Goal: Task Accomplishment & Management: Complete application form

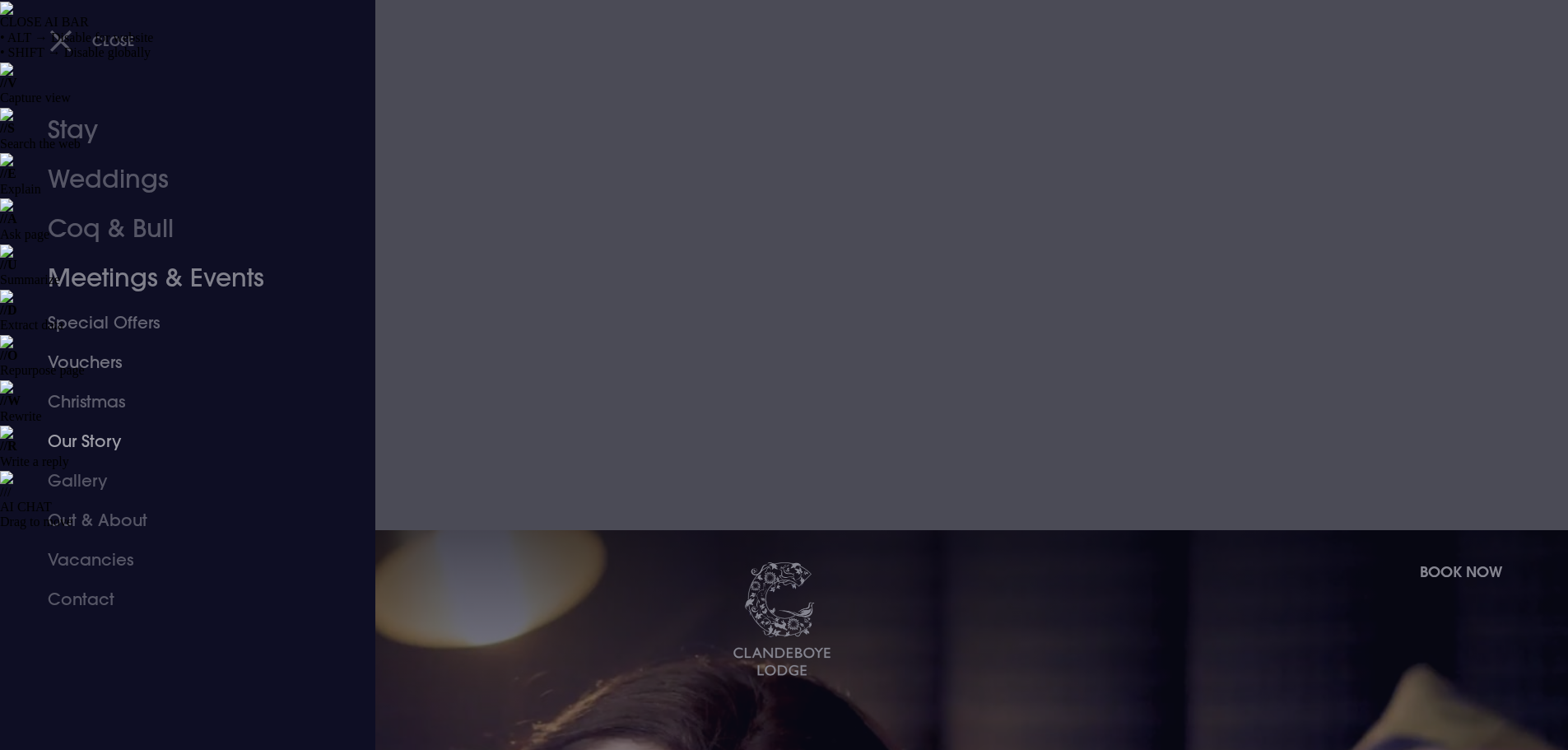
drag, startPoint x: 137, startPoint y: 278, endPoint x: 338, endPoint y: 307, distance: 203.1
click at [137, 278] on link "Meetings & Events" at bounding box center [177, 278] width 260 height 49
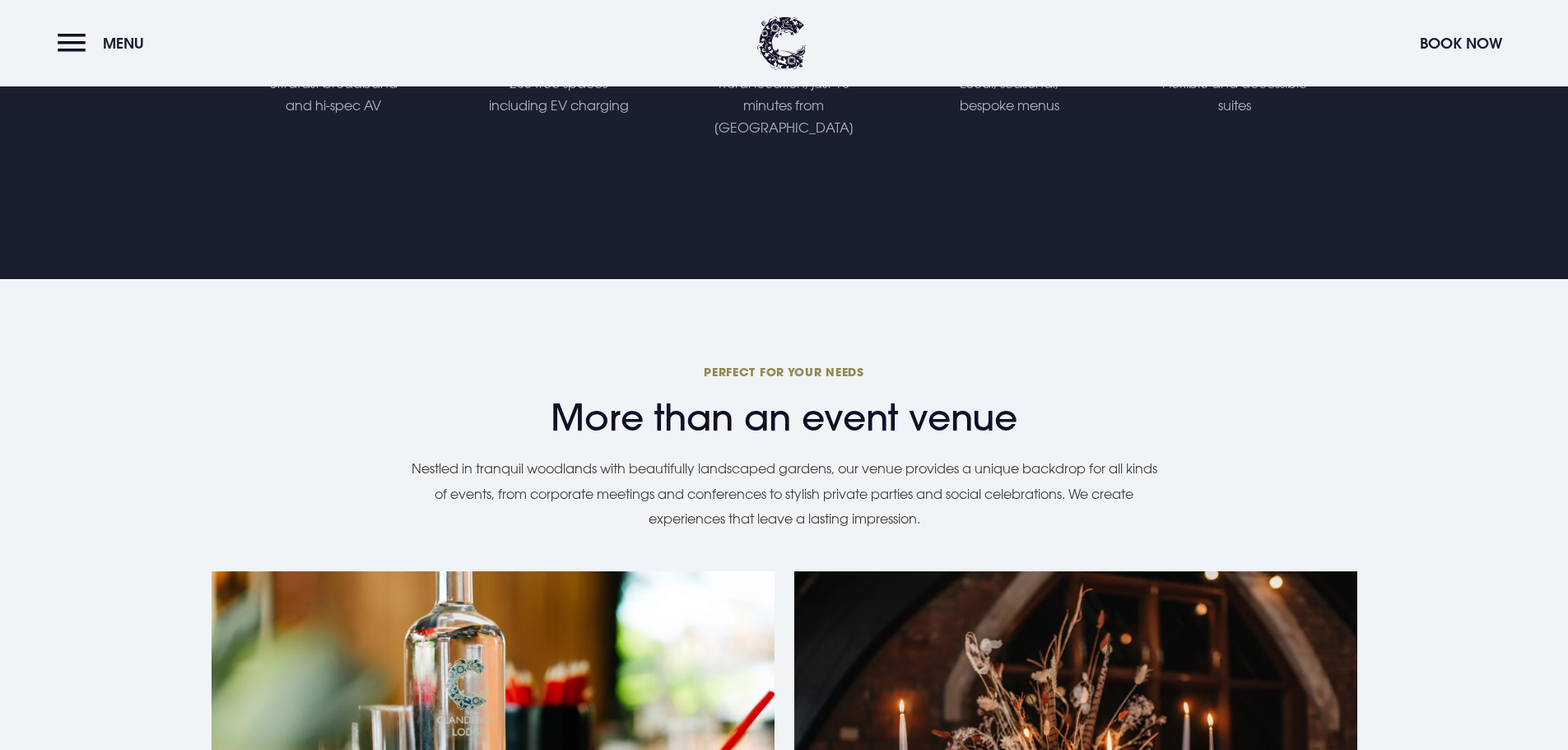
scroll to position [1482, 0]
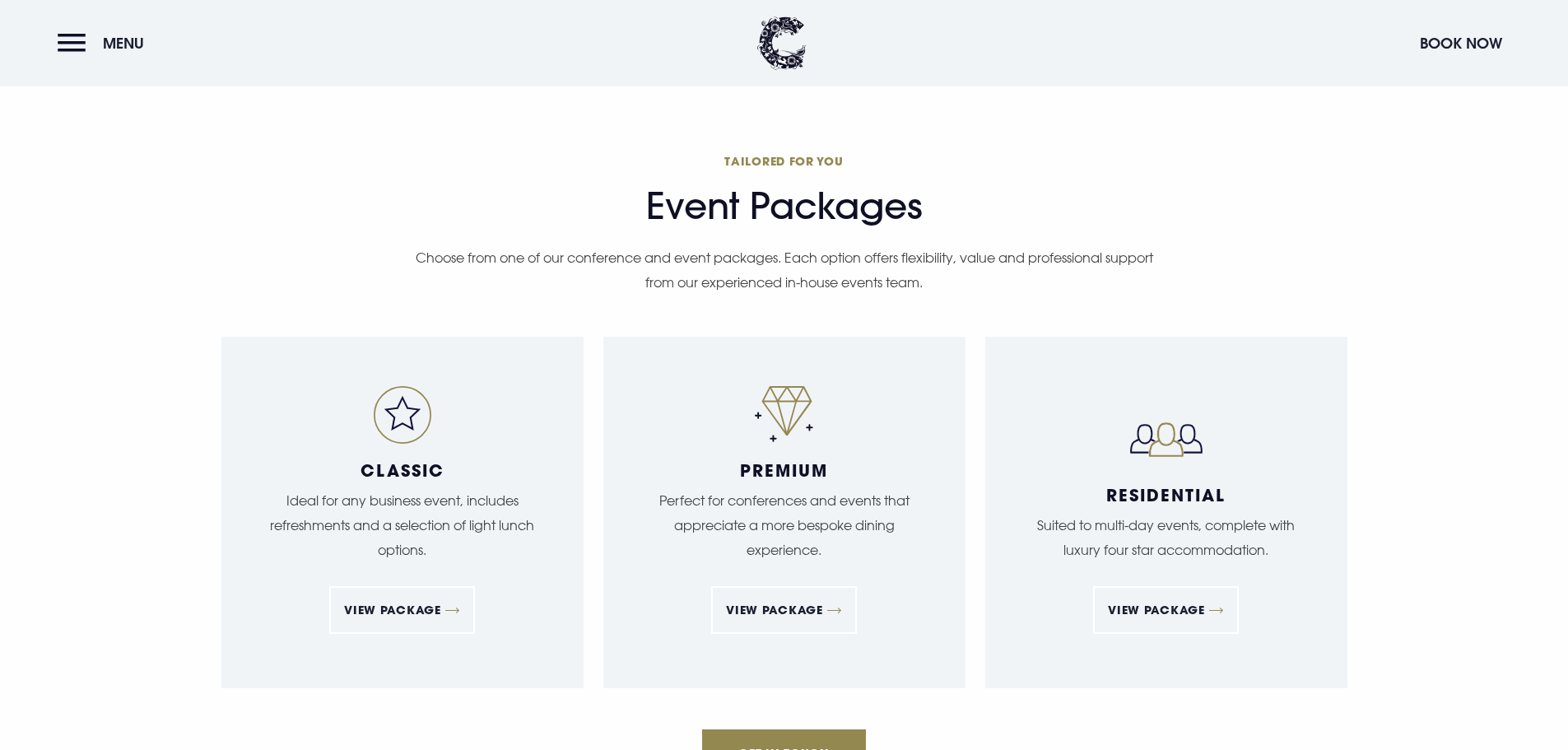
scroll to position [3540, 0]
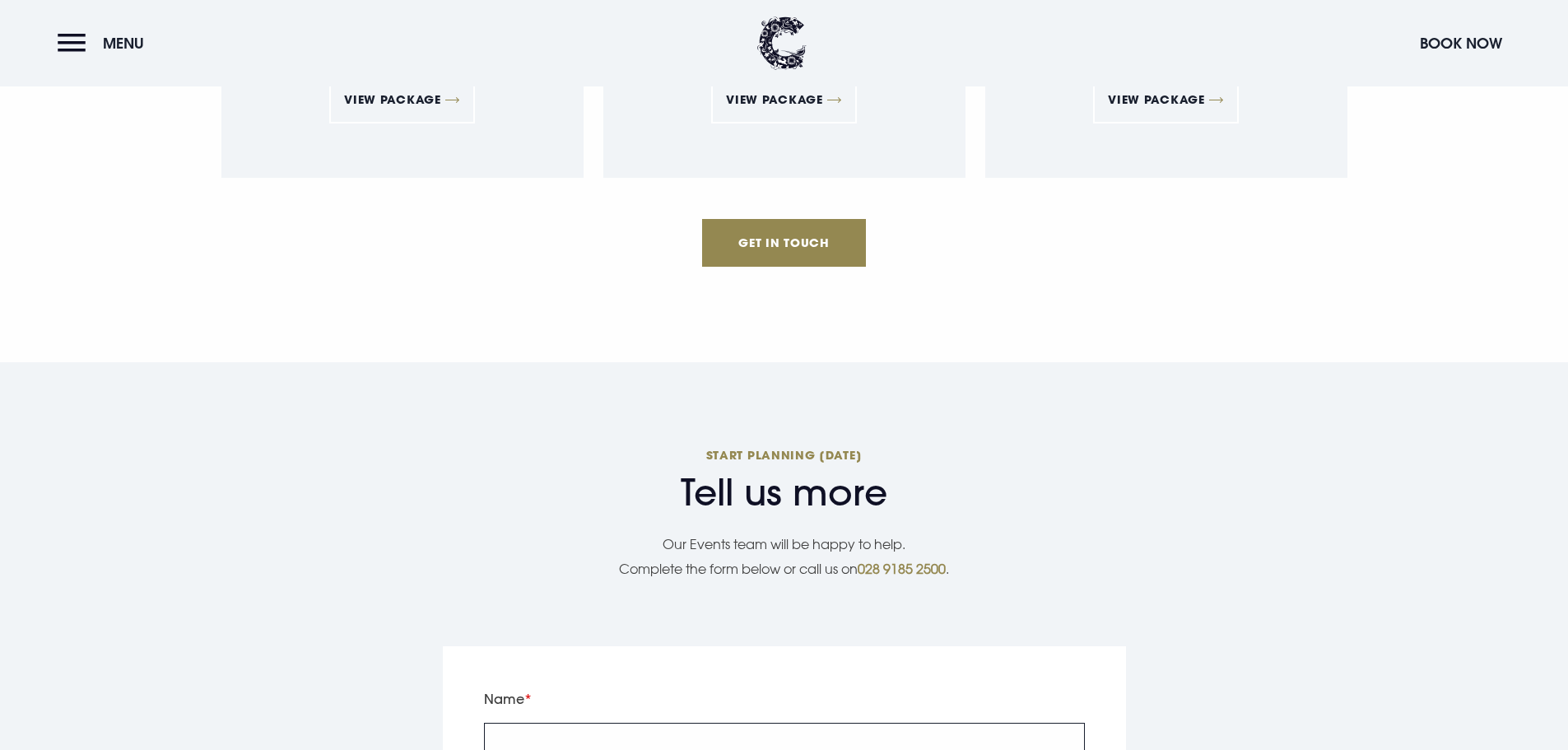
click at [543, 723] on input "Name" at bounding box center [784, 747] width 601 height 49
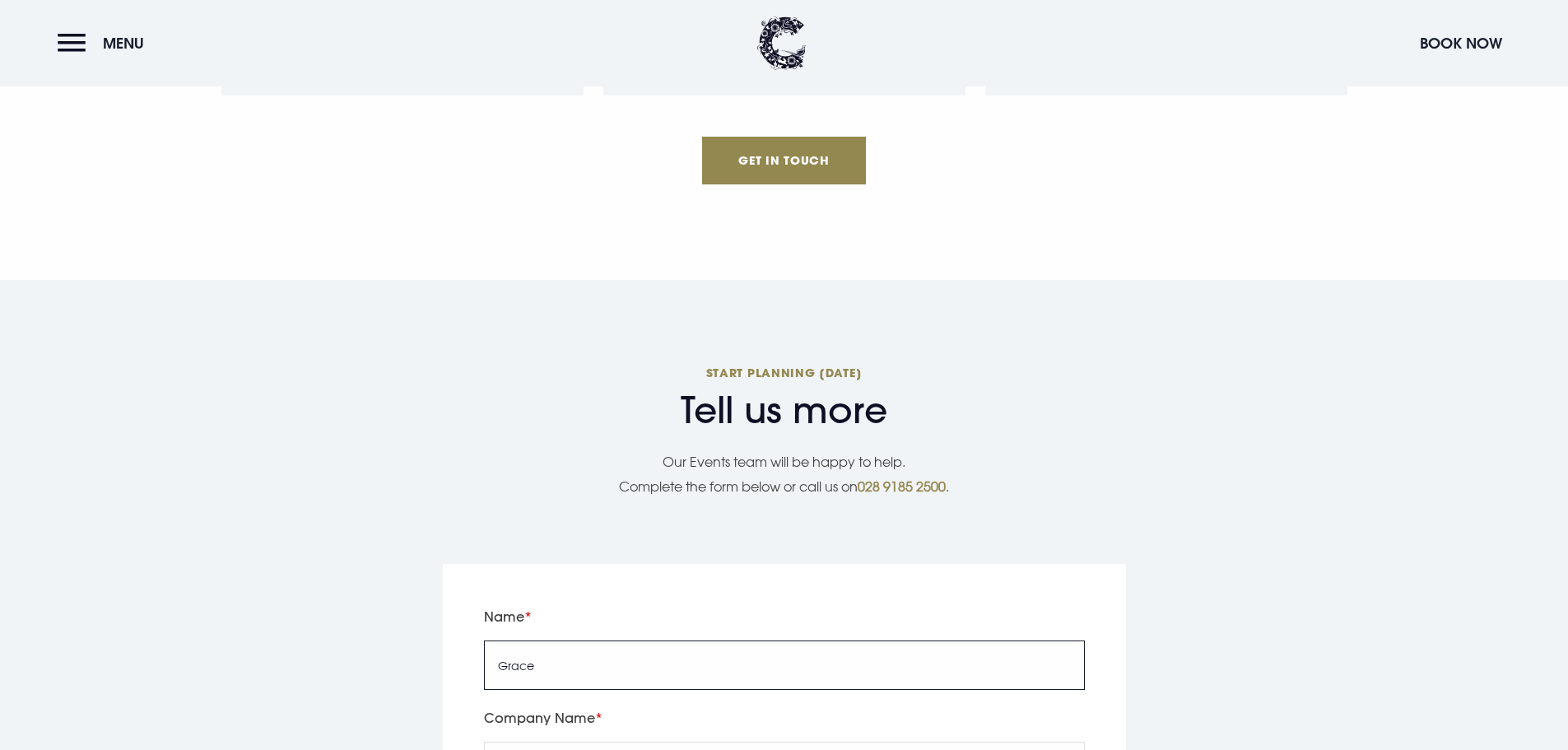
type input "Grace"
type input "Clandeboye Lodge Hotel"
type input "07596285052"
type input "gracem@clandeboyelodge.co.uk"
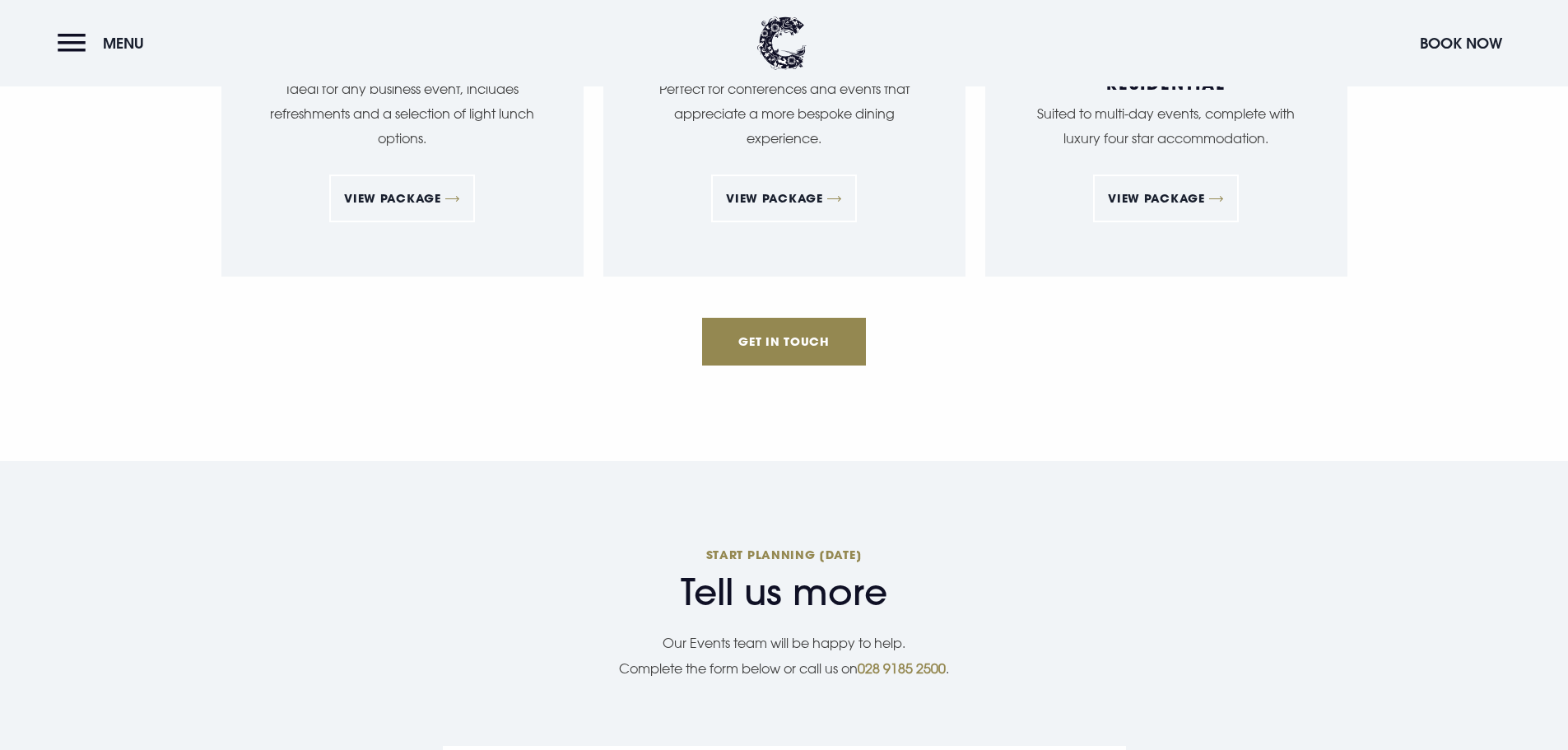
drag, startPoint x: 570, startPoint y: 485, endPoint x: 492, endPoint y: 485, distance: 78.0
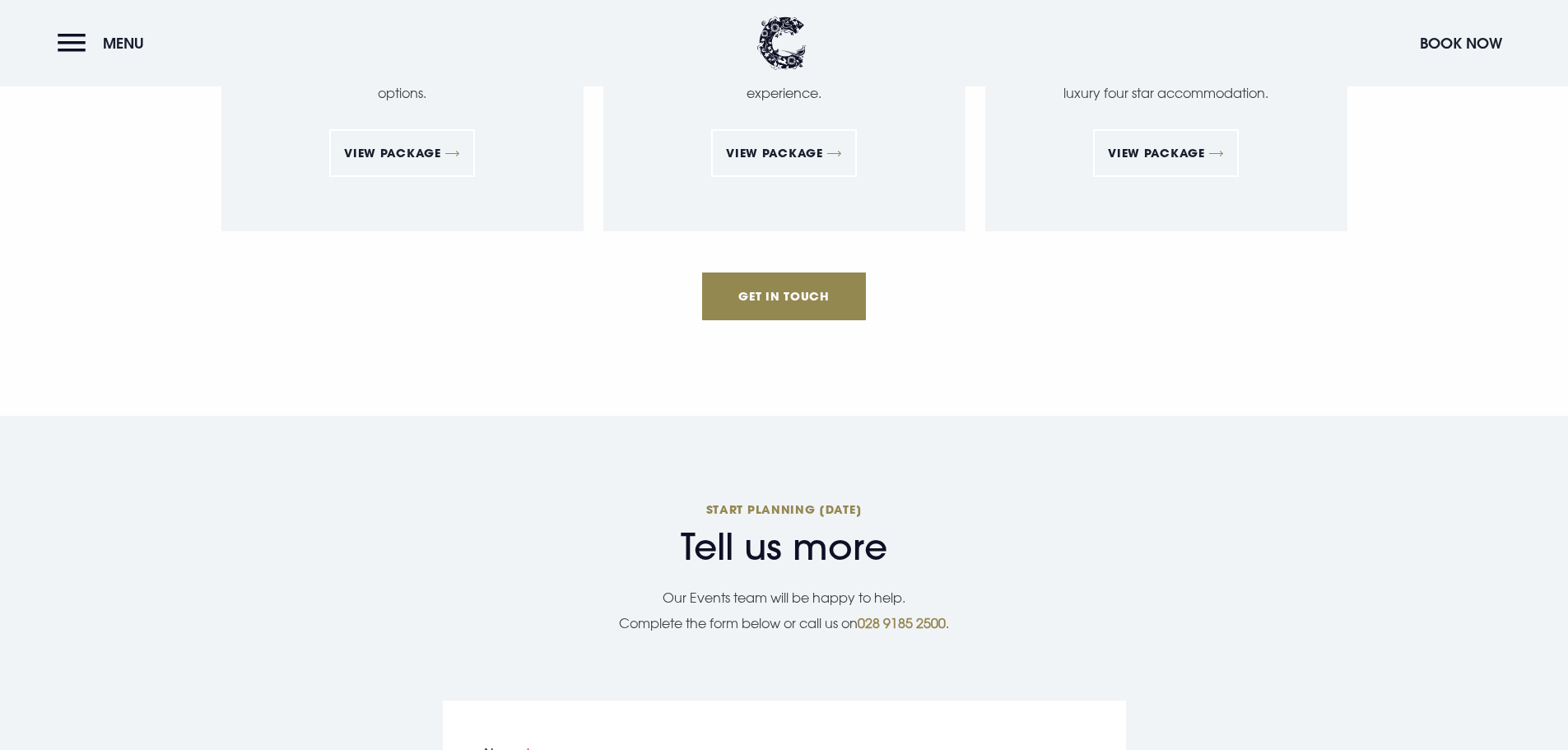
scroll to position [3705, 0]
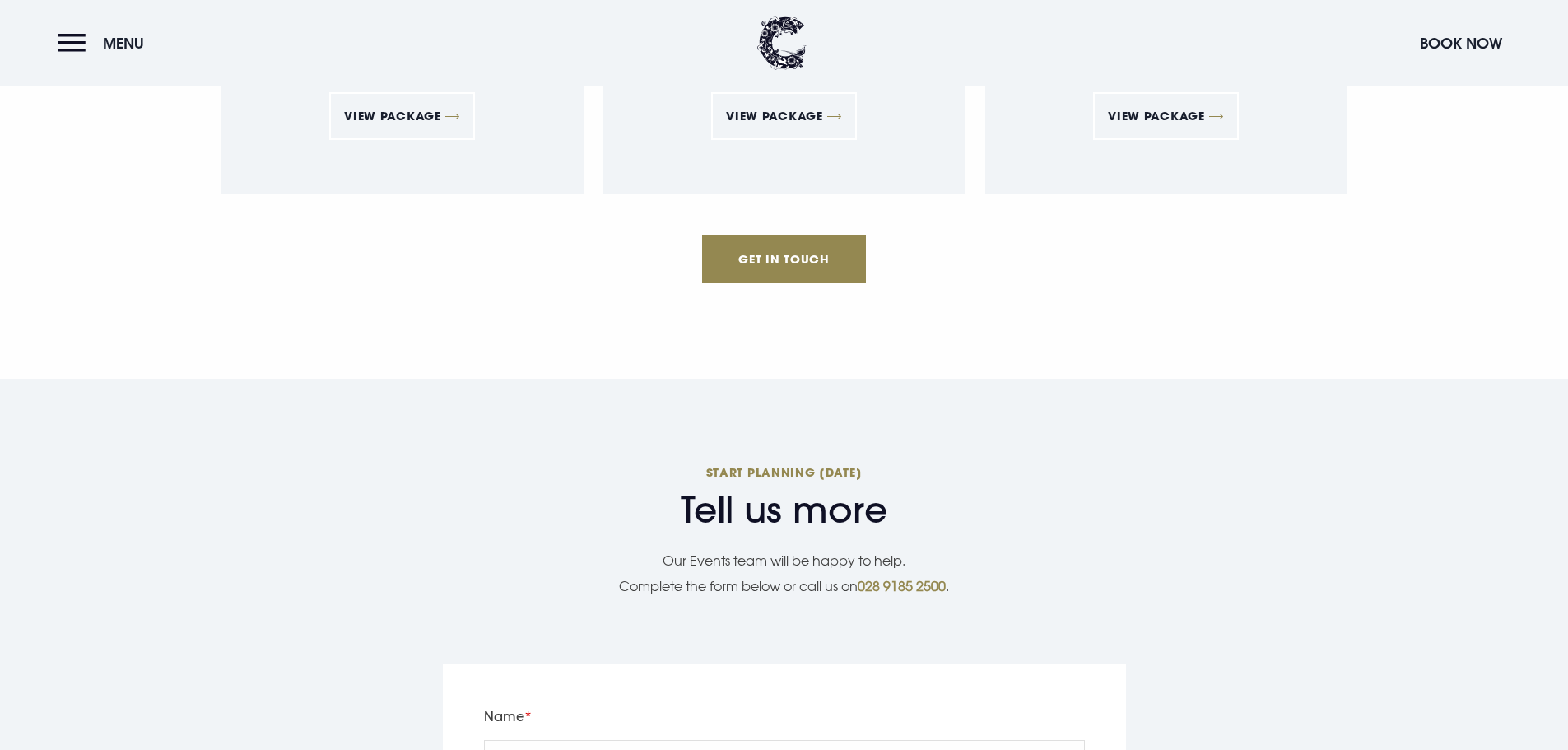
type input "1234"
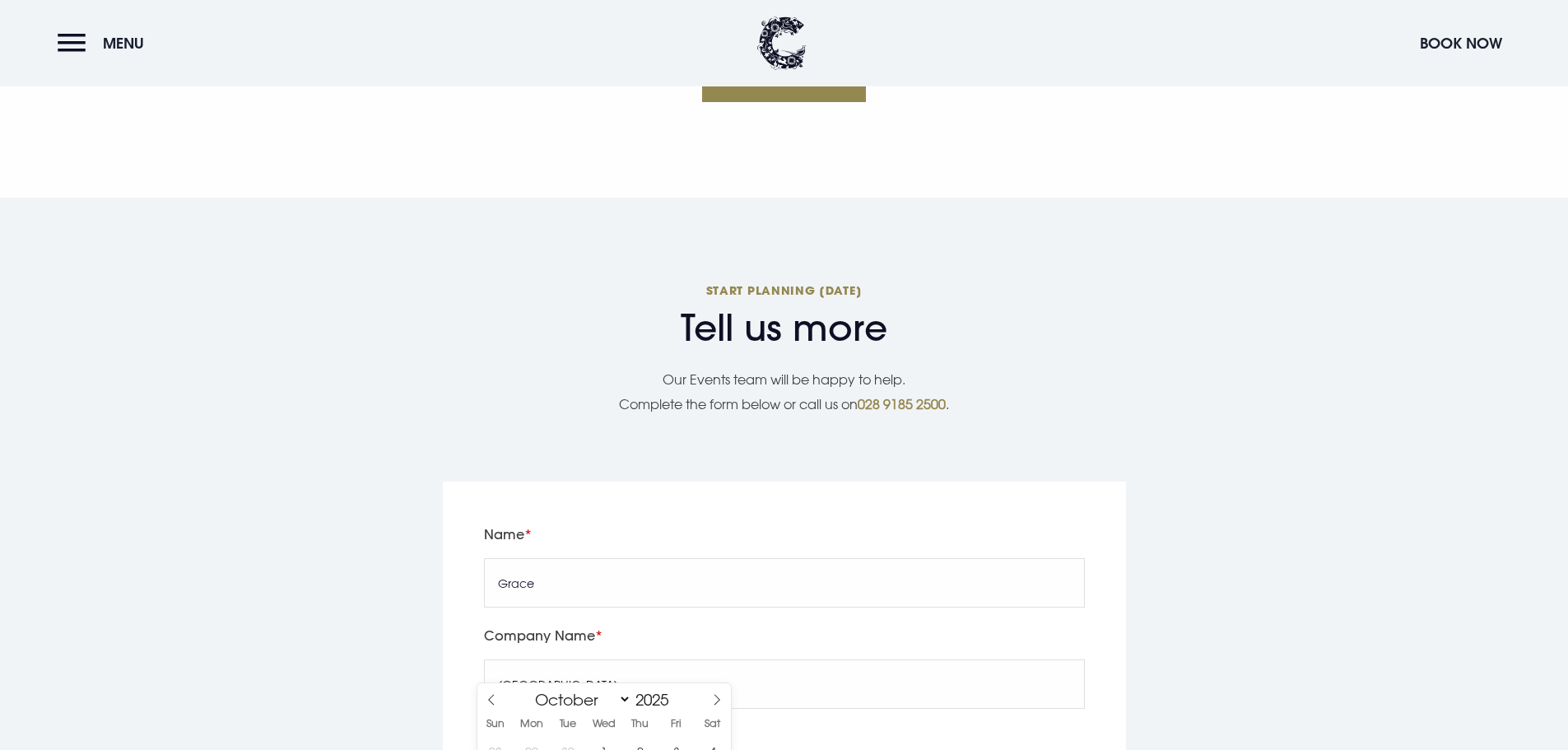
type input "2025/10/07"
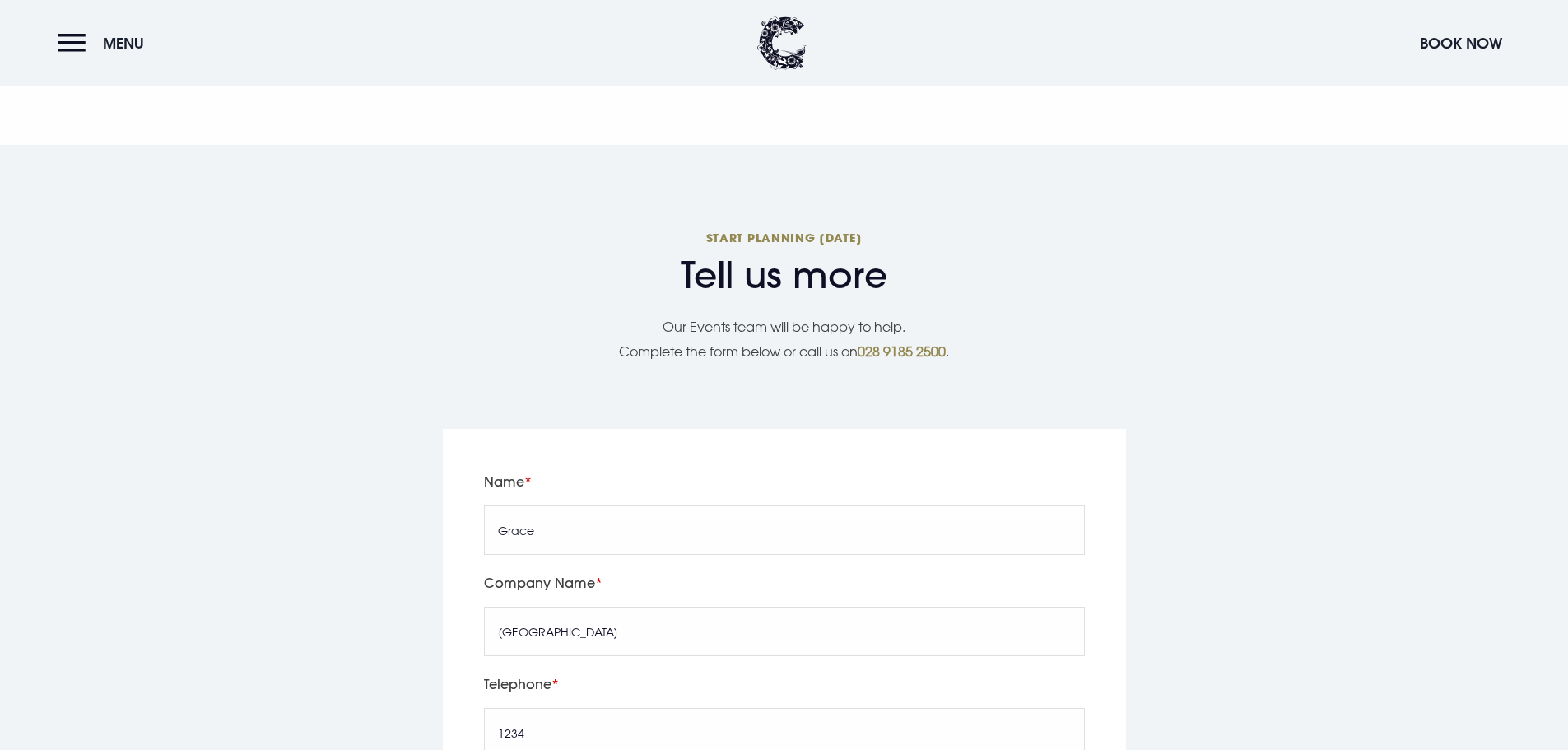
scroll to position [3787, 0]
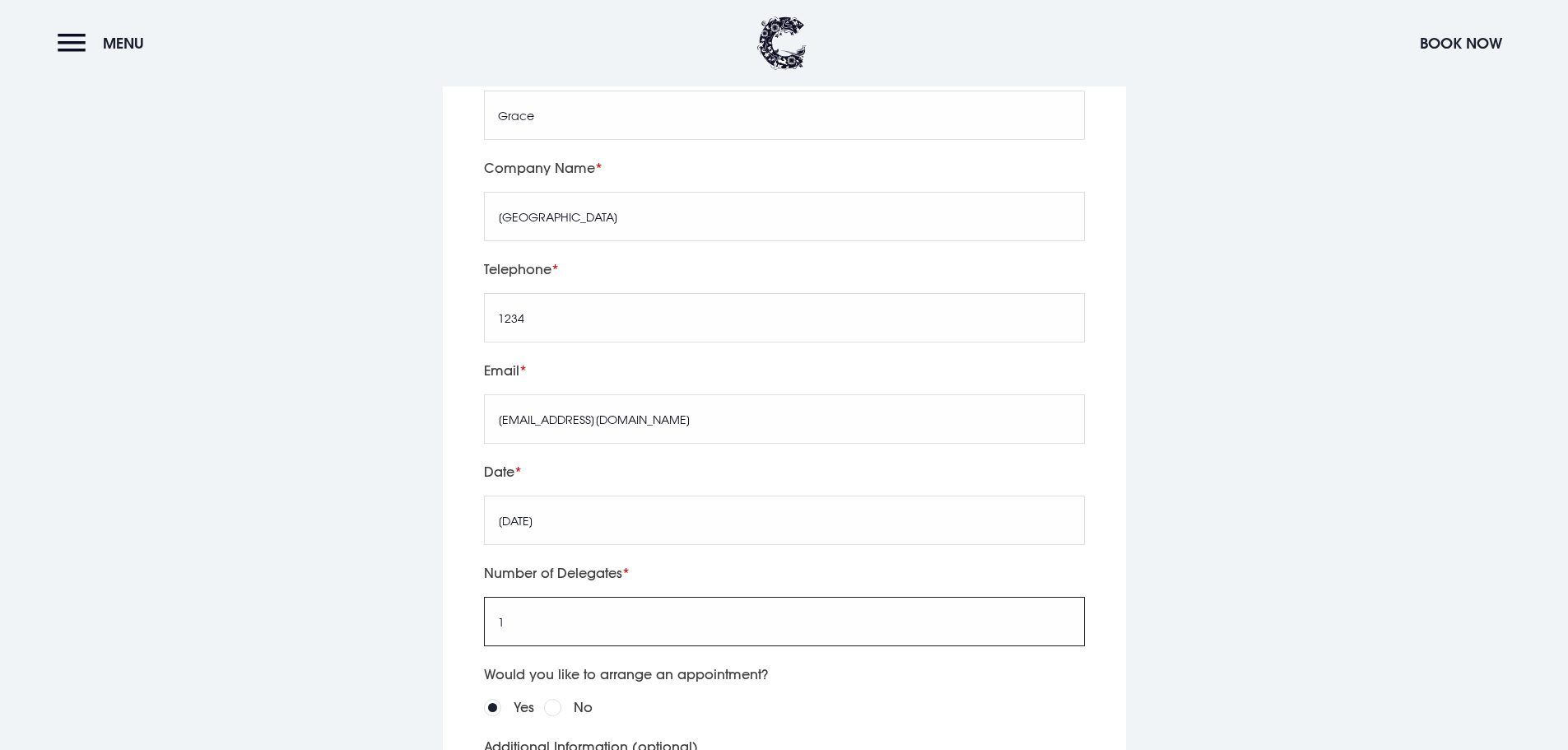
scroll to position [4198, 0]
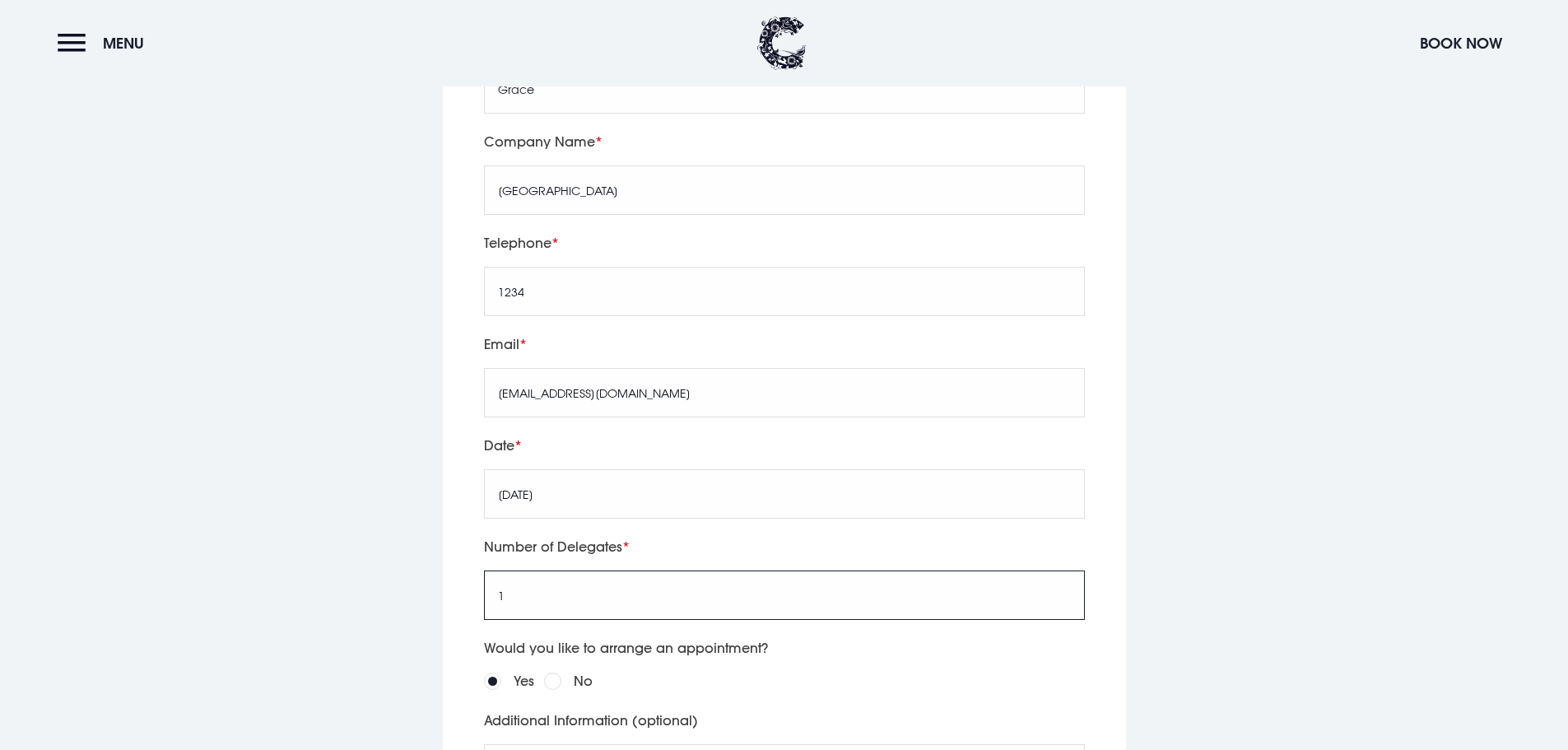
type input "1"
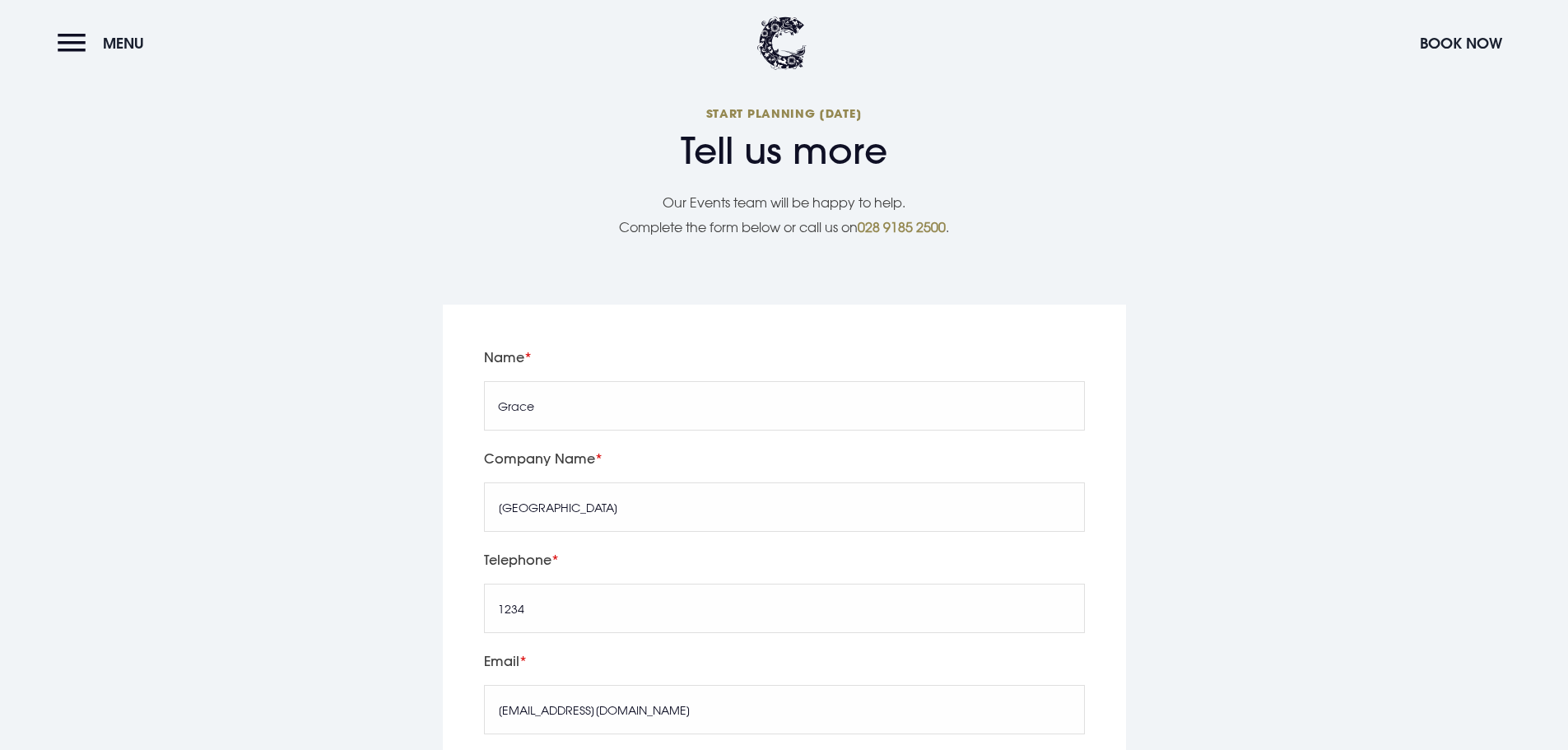
scroll to position [3869, 0]
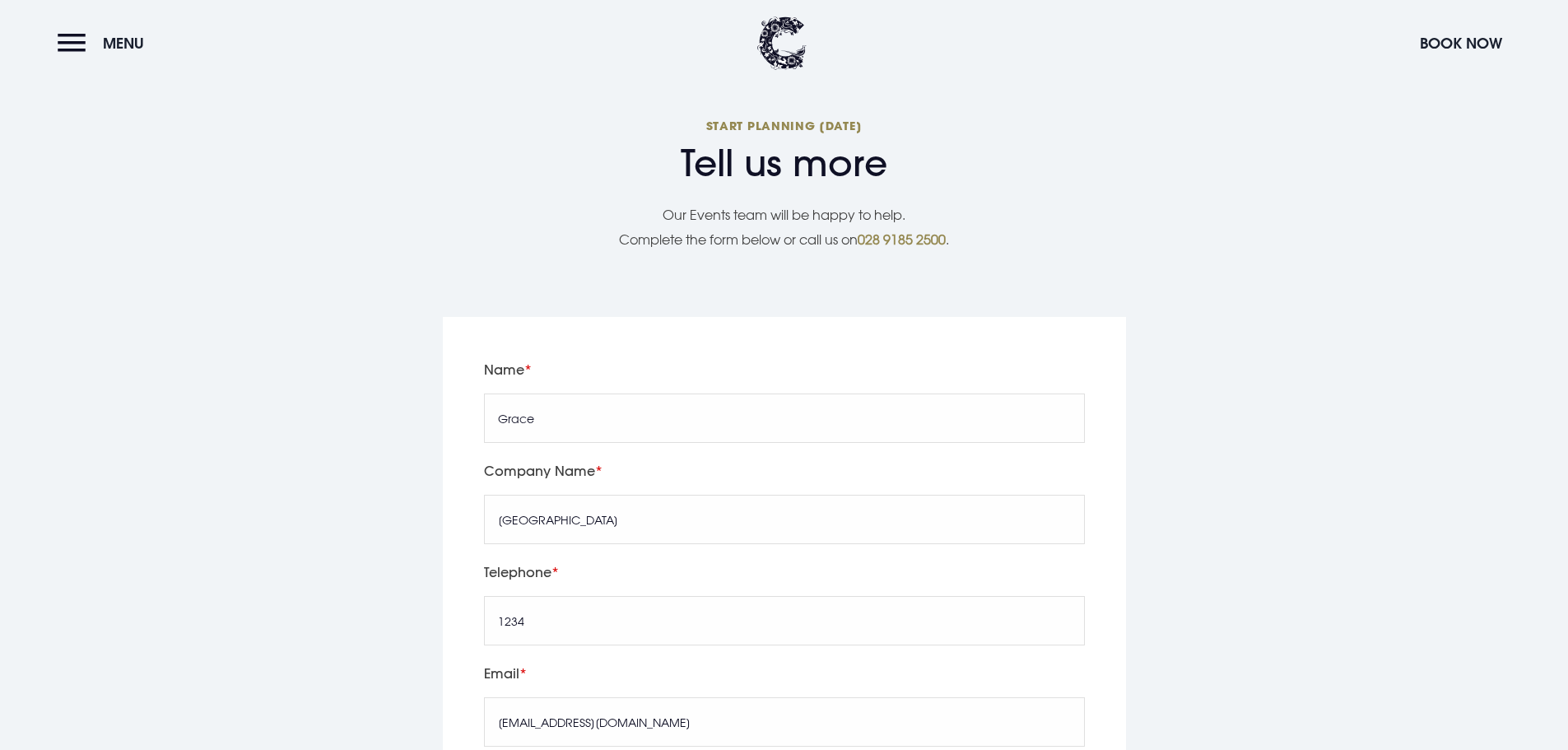
type textarea "TEST"
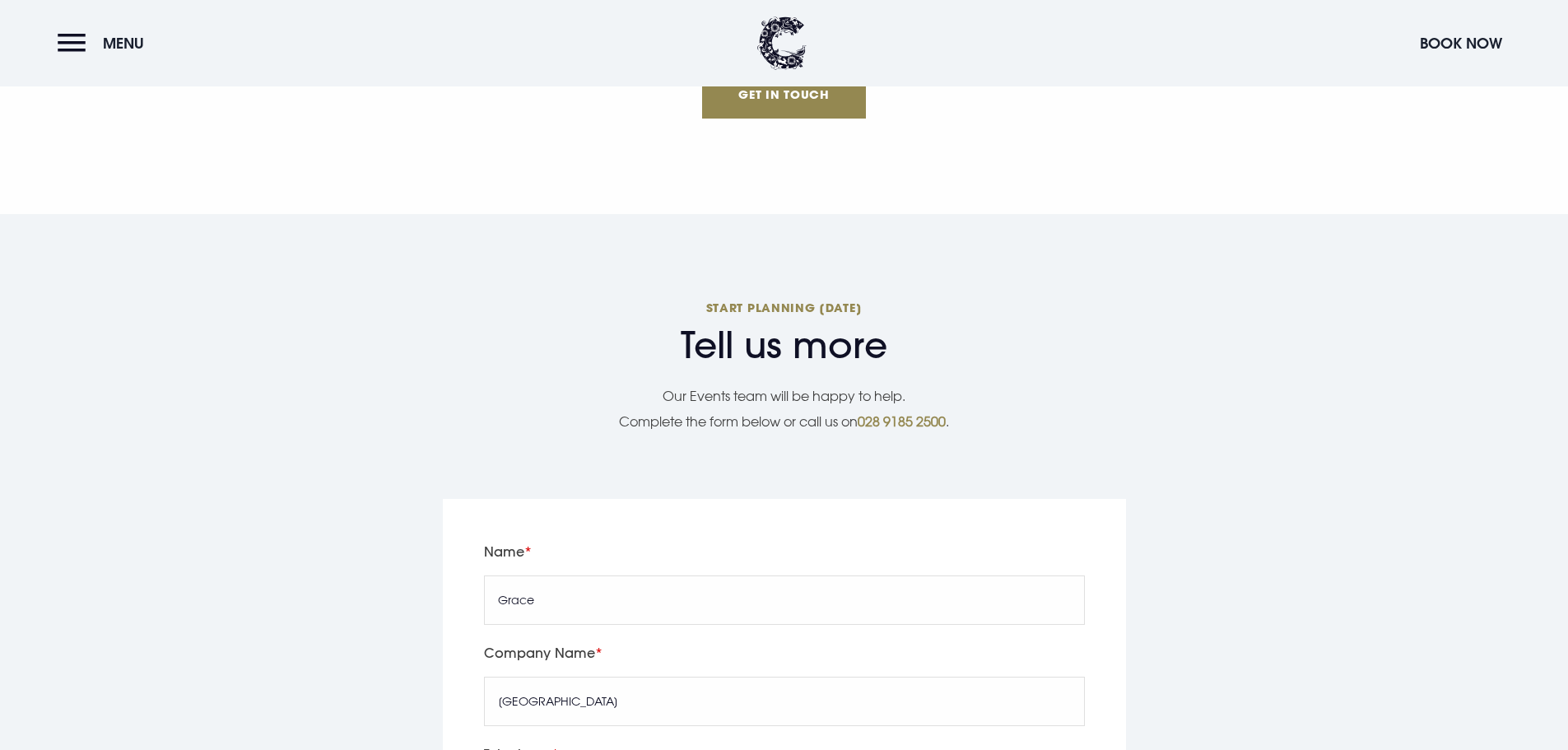
radio input "true"
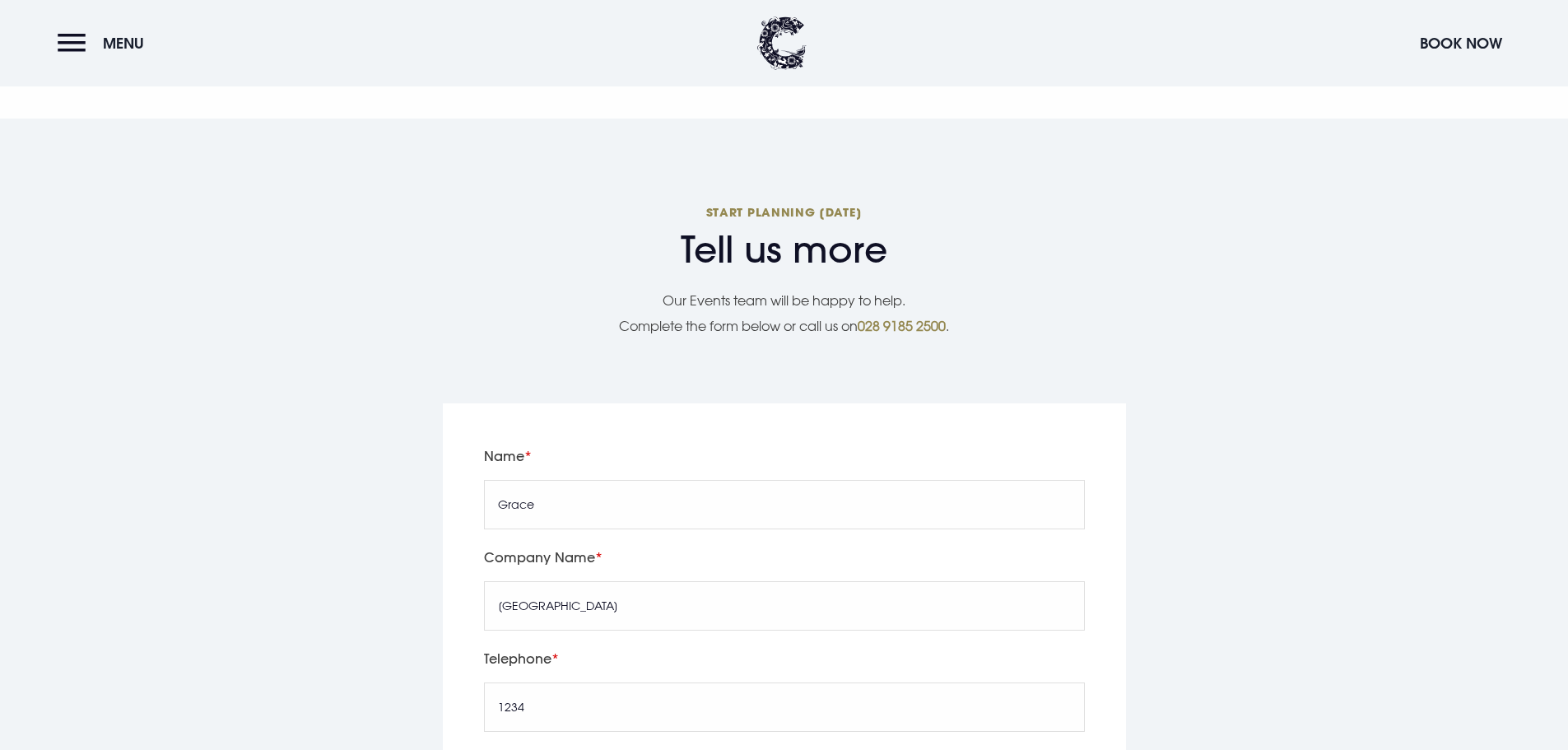
scroll to position [4116, 0]
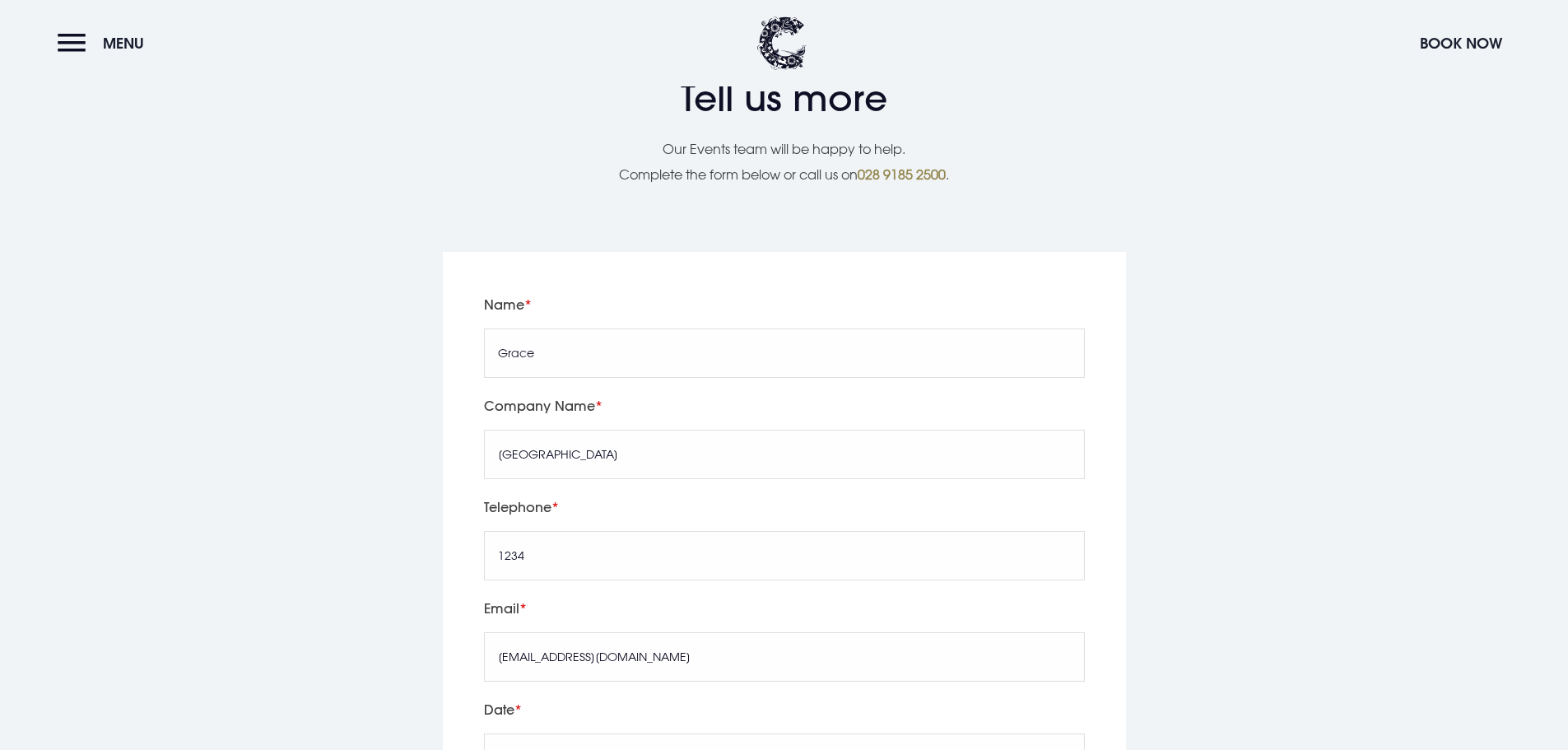
checkbox input "true"
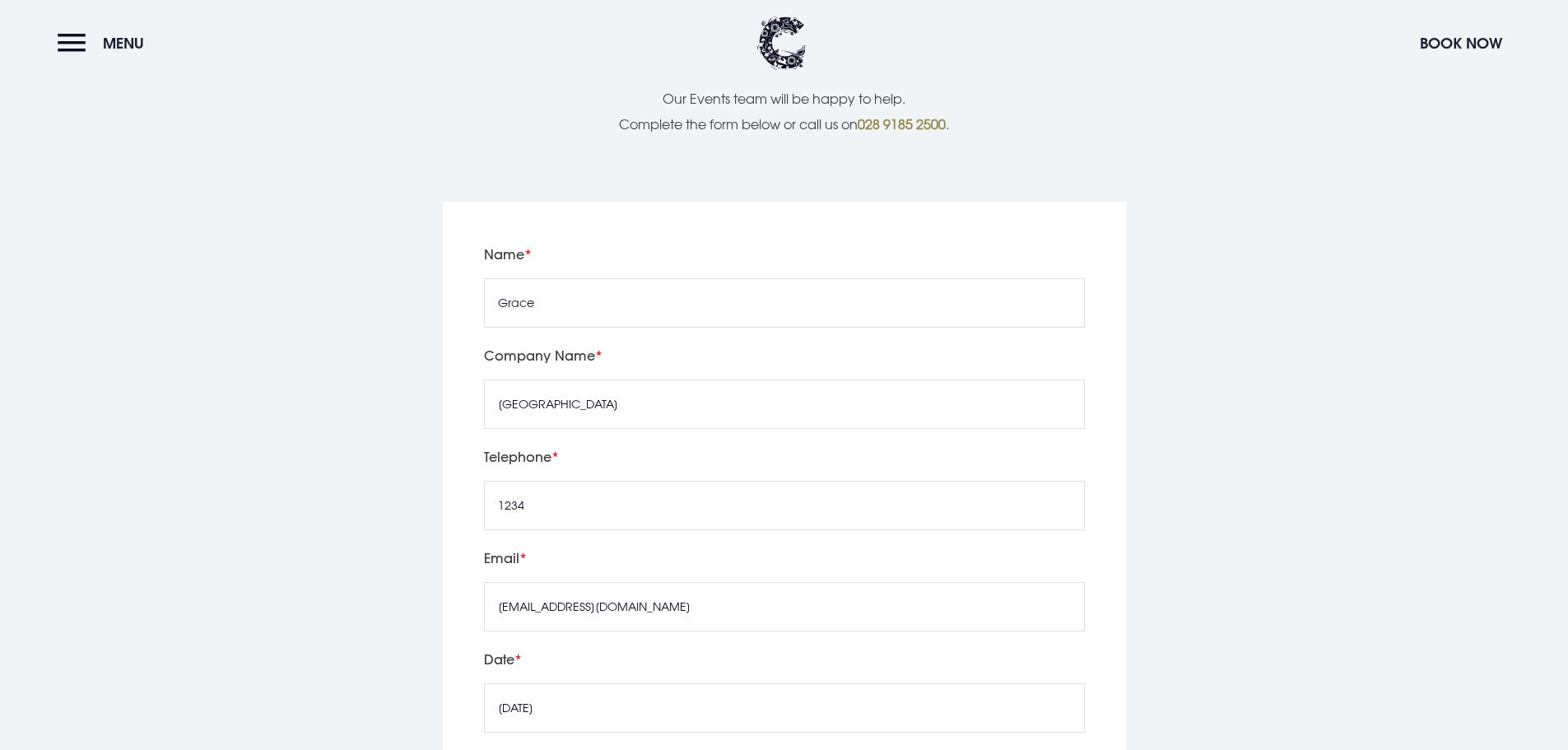
scroll to position [4198, 0]
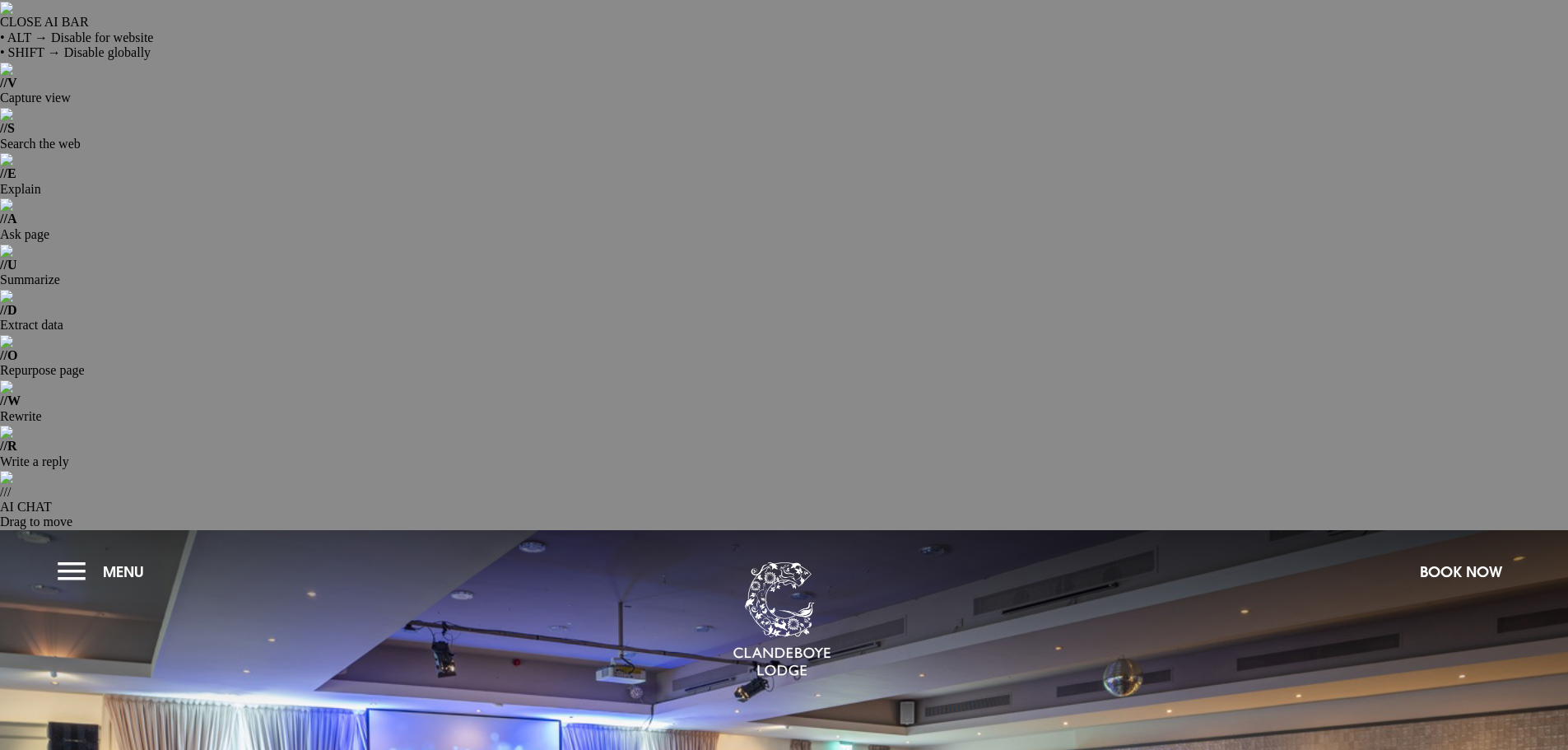
click at [69, 554] on button "Menu" at bounding box center [105, 571] width 95 height 35
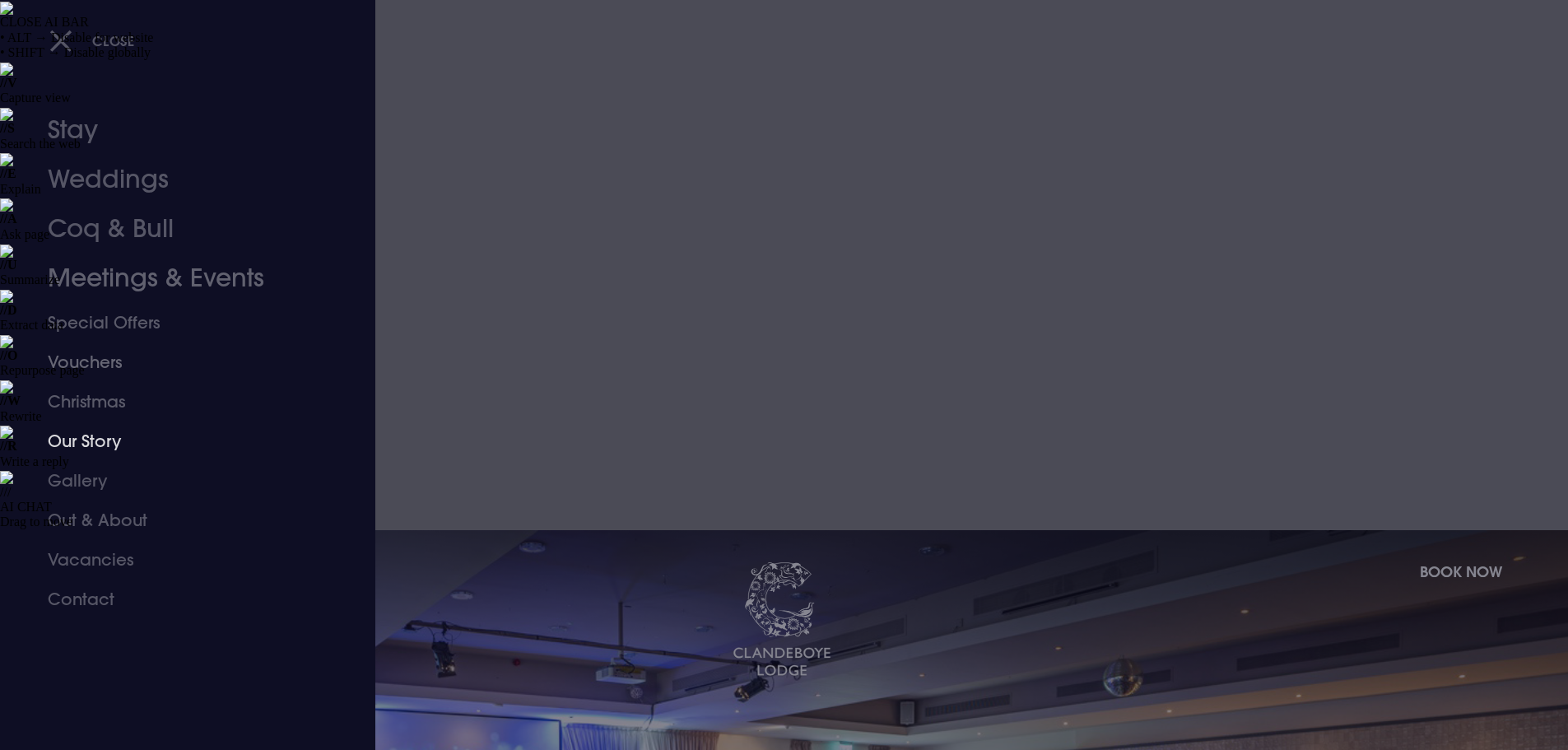
click at [158, 275] on link "Meetings & Events" at bounding box center [177, 278] width 260 height 49
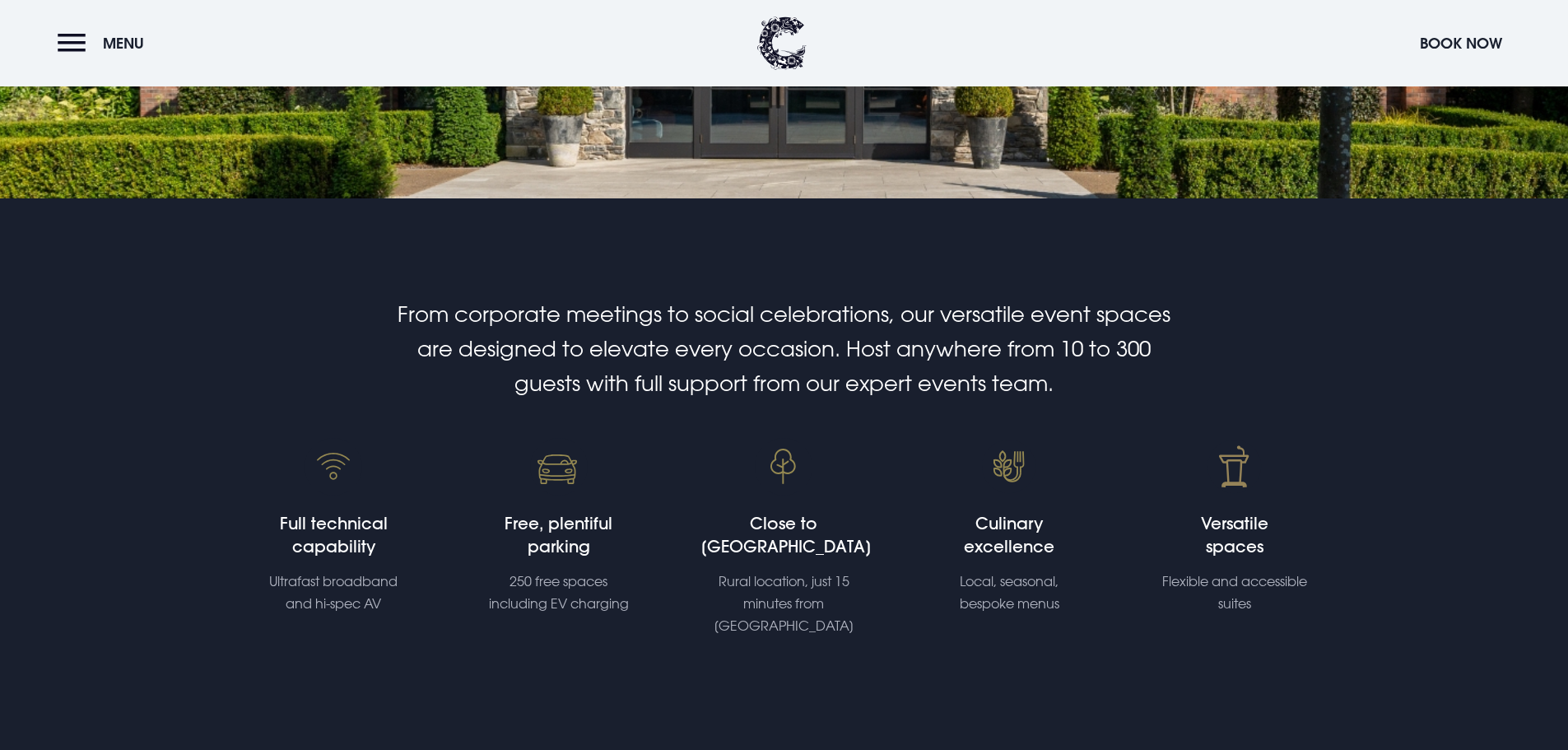
scroll to position [1152, 0]
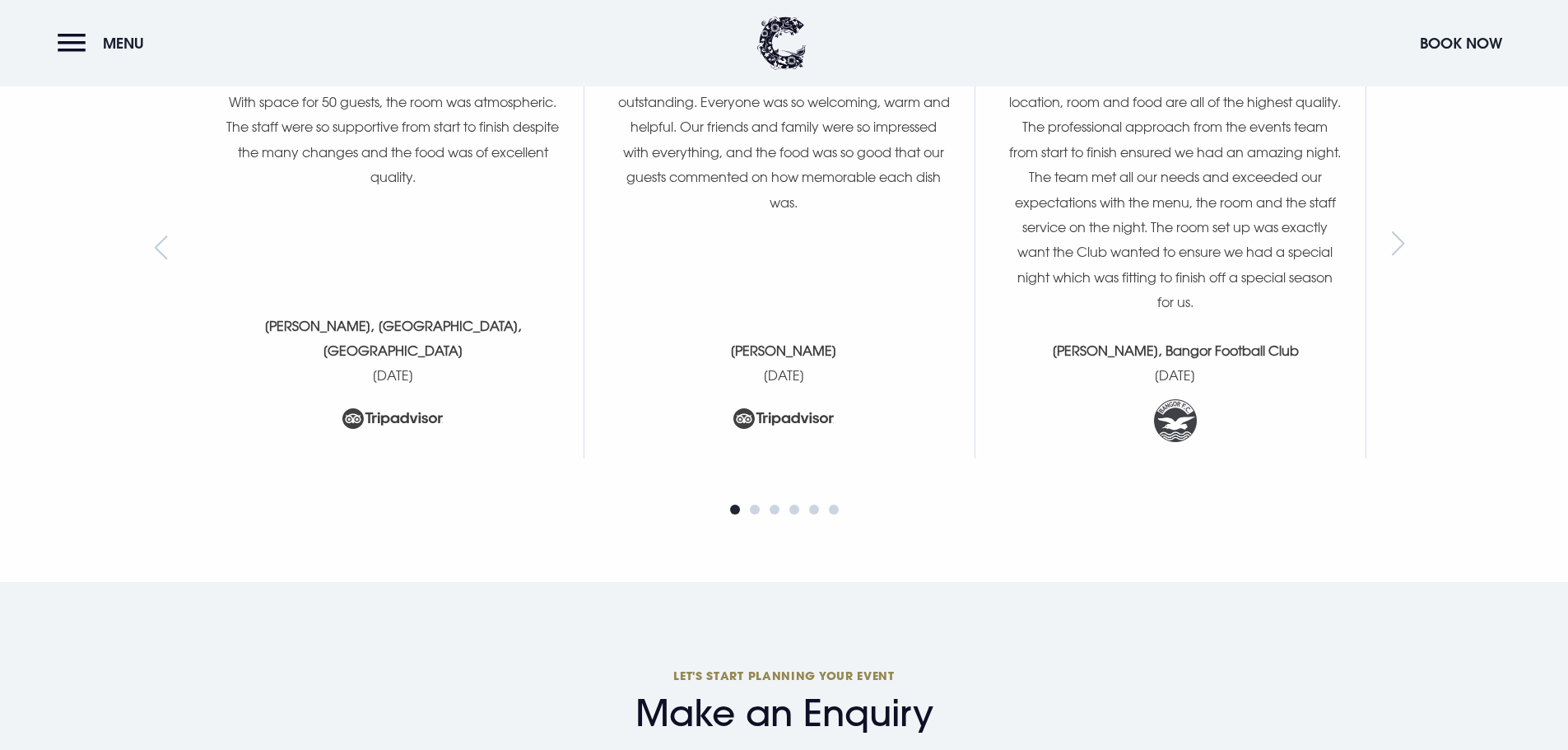
scroll to position [5679, 0]
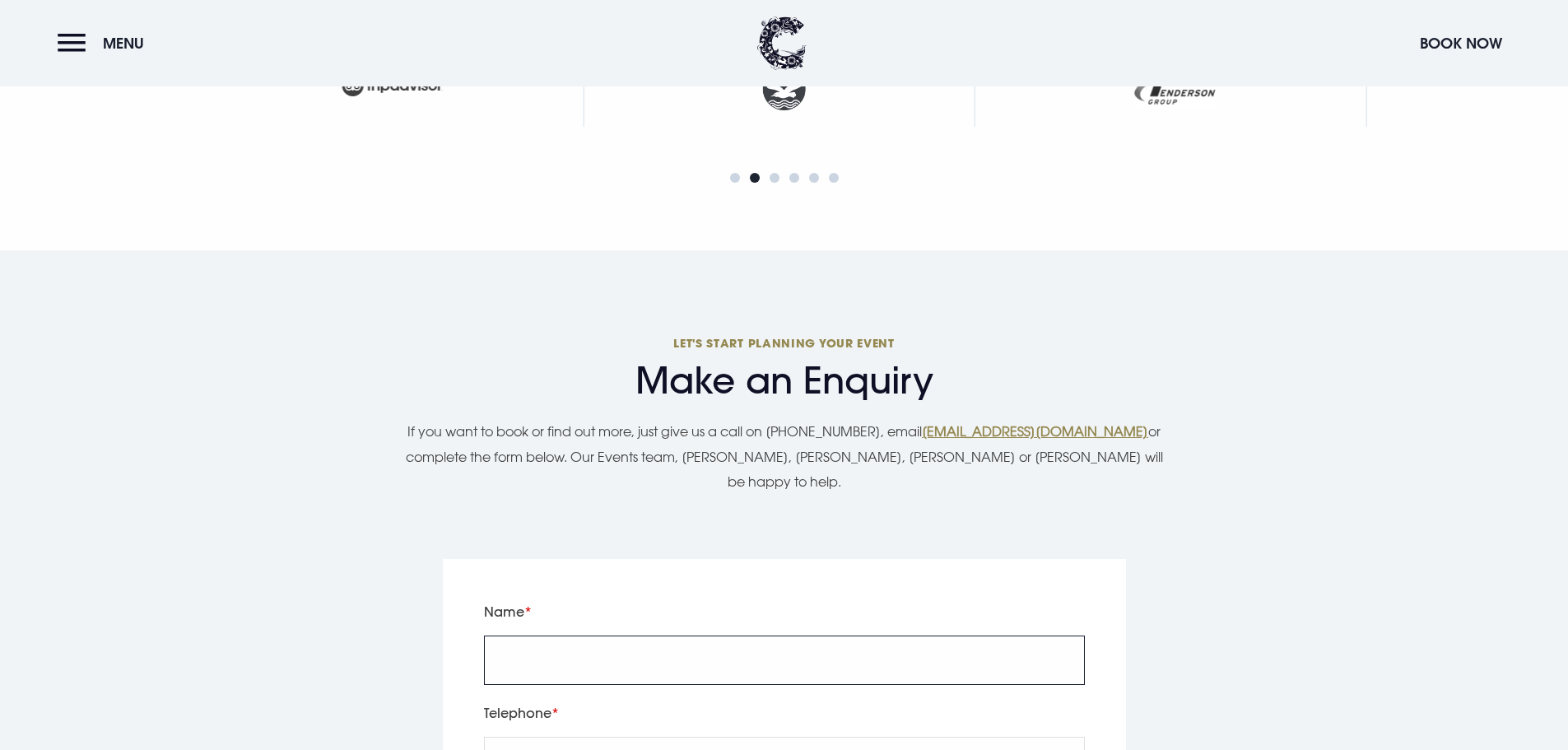
type input "Grace Millar"
type input "07596285052"
type input "gracem@clandeboyelodge.co.uk"
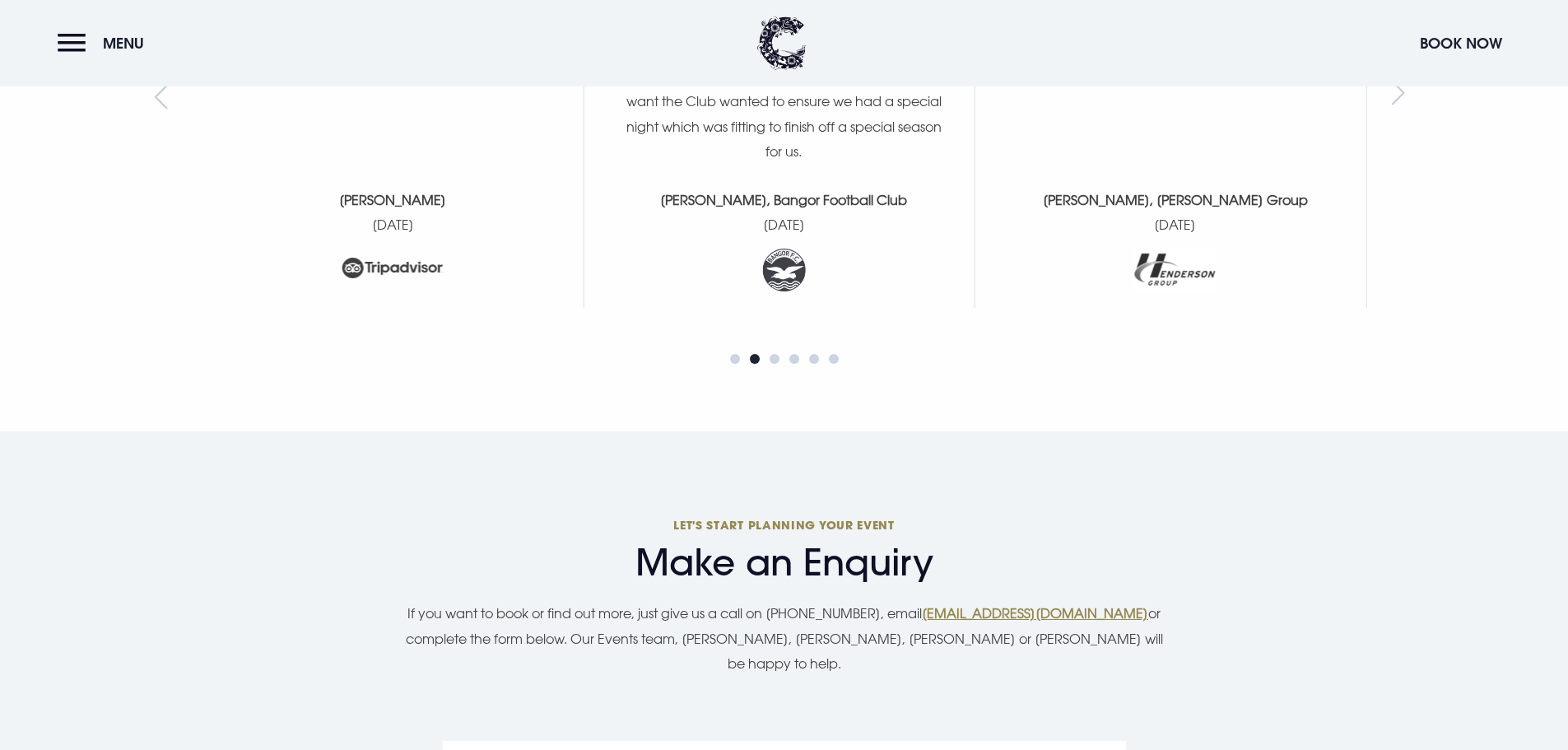
drag, startPoint x: 580, startPoint y: 388, endPoint x: 461, endPoint y: 393, distance: 119.1
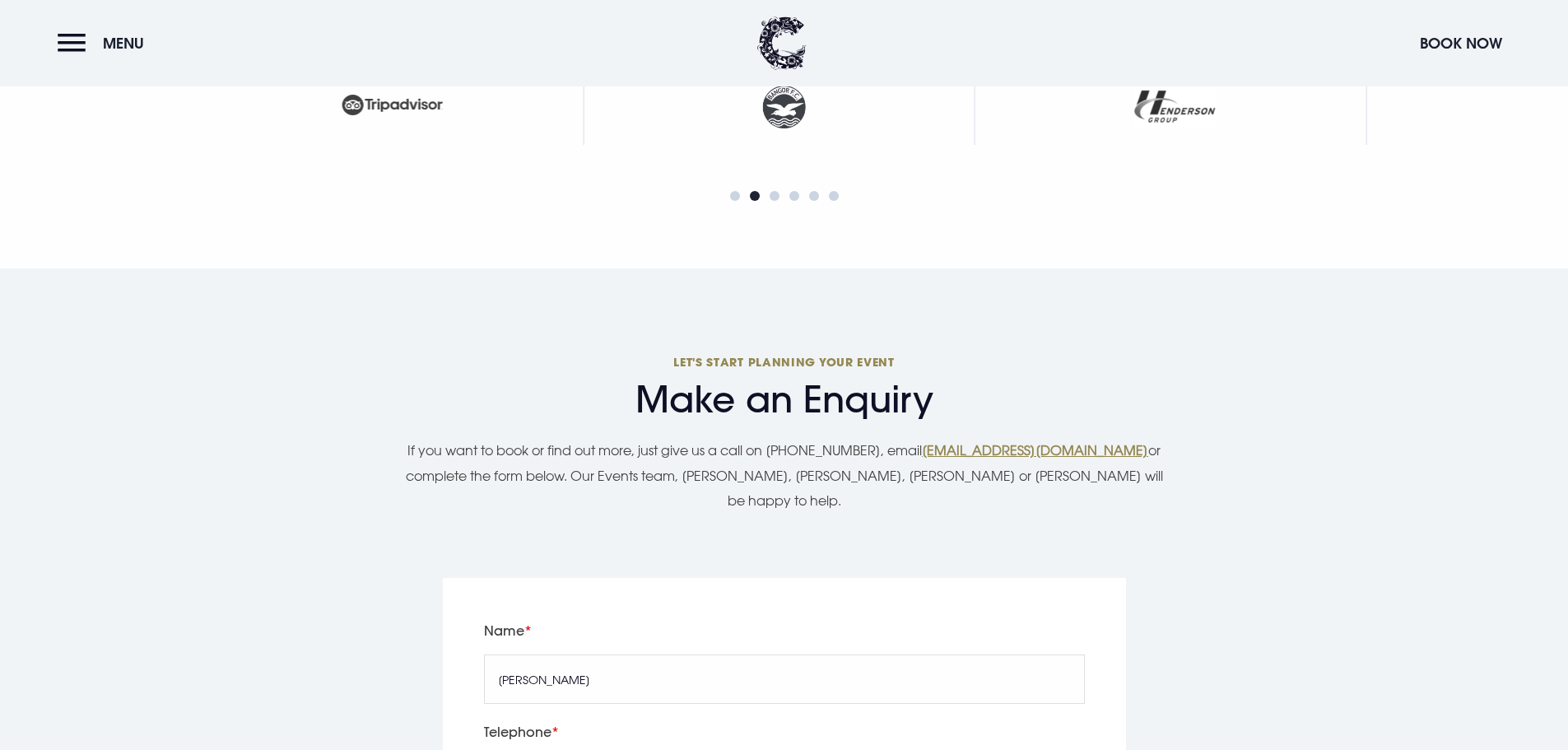
scroll to position [5845, 0]
type input "12345"
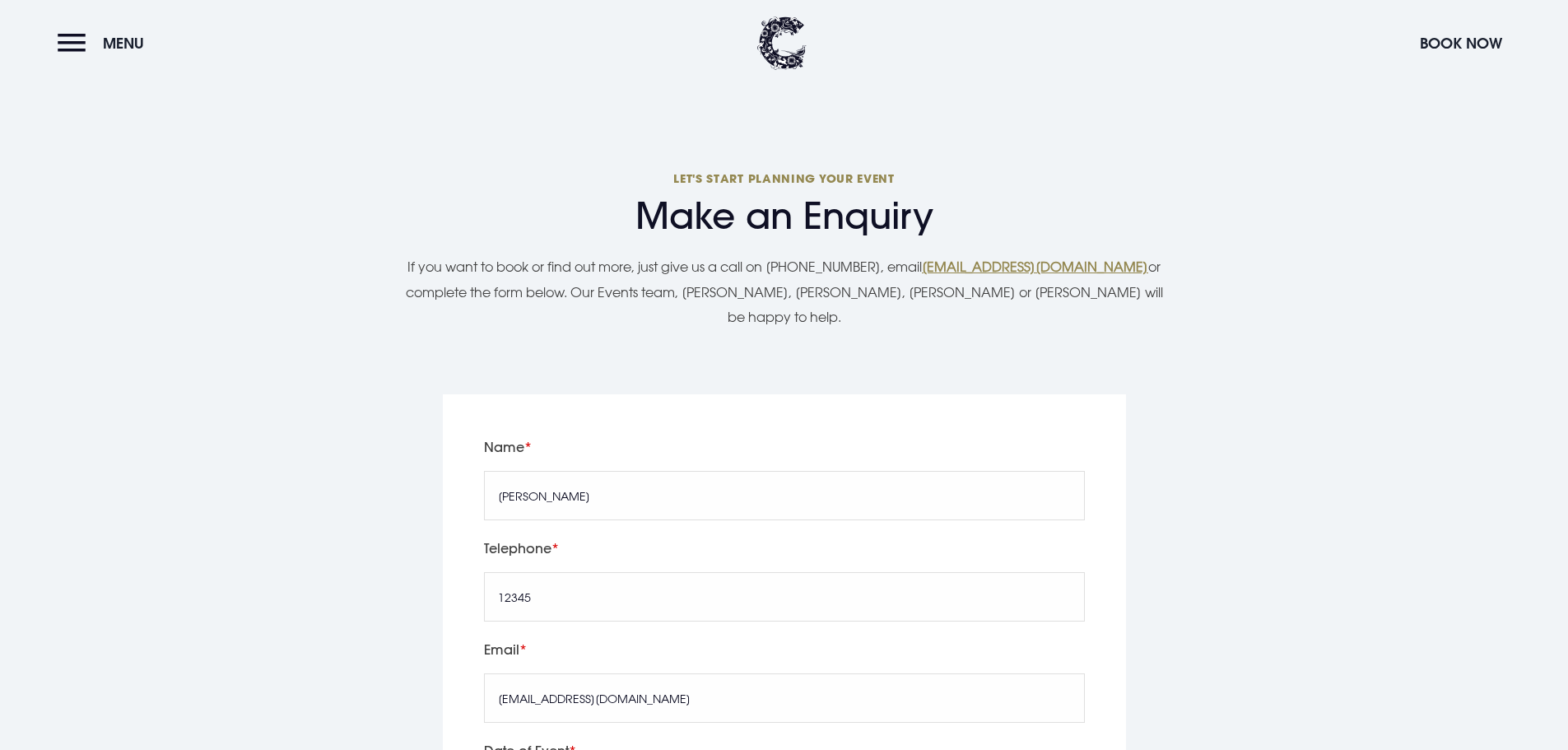
type input "2025/10/07"
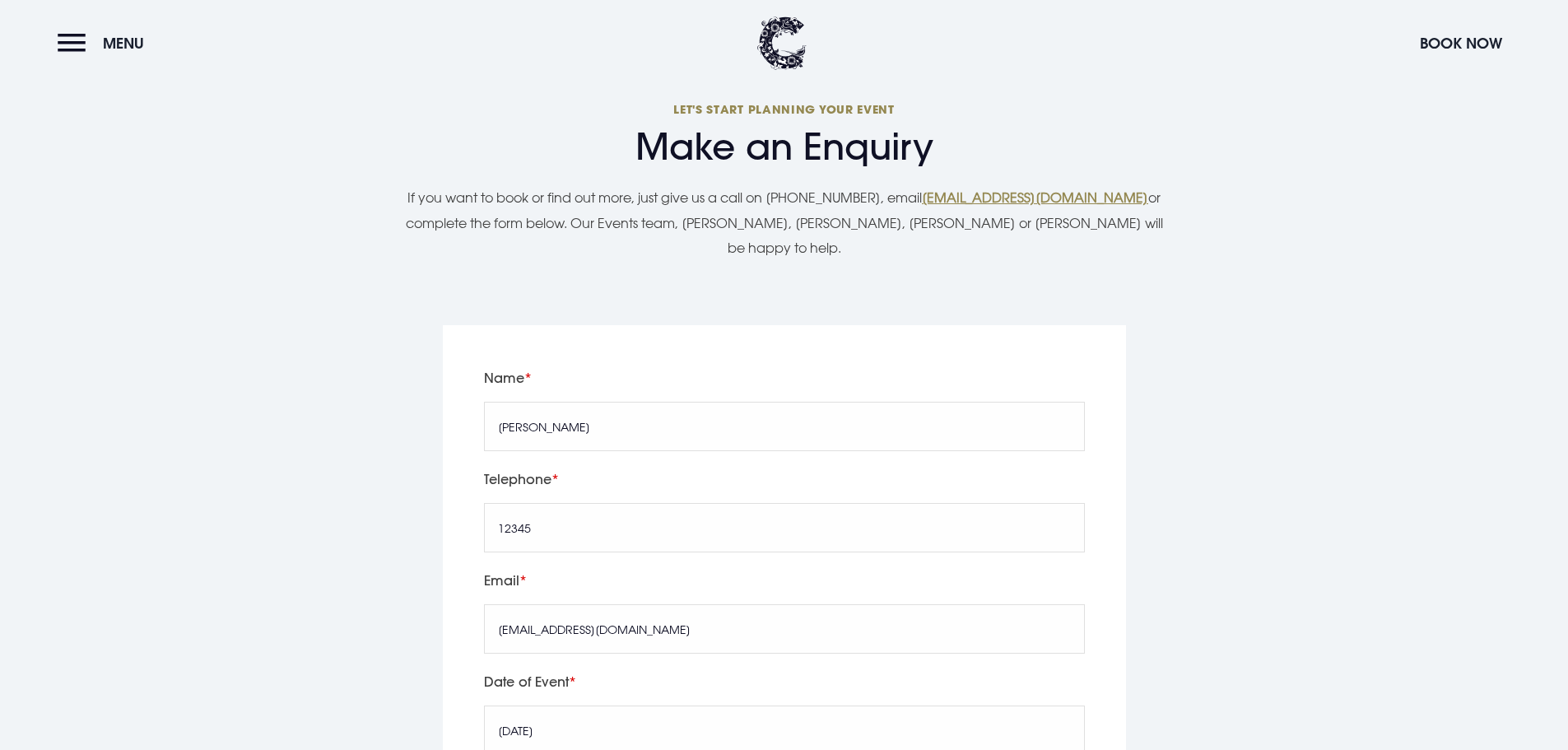
scroll to position [6009, 0]
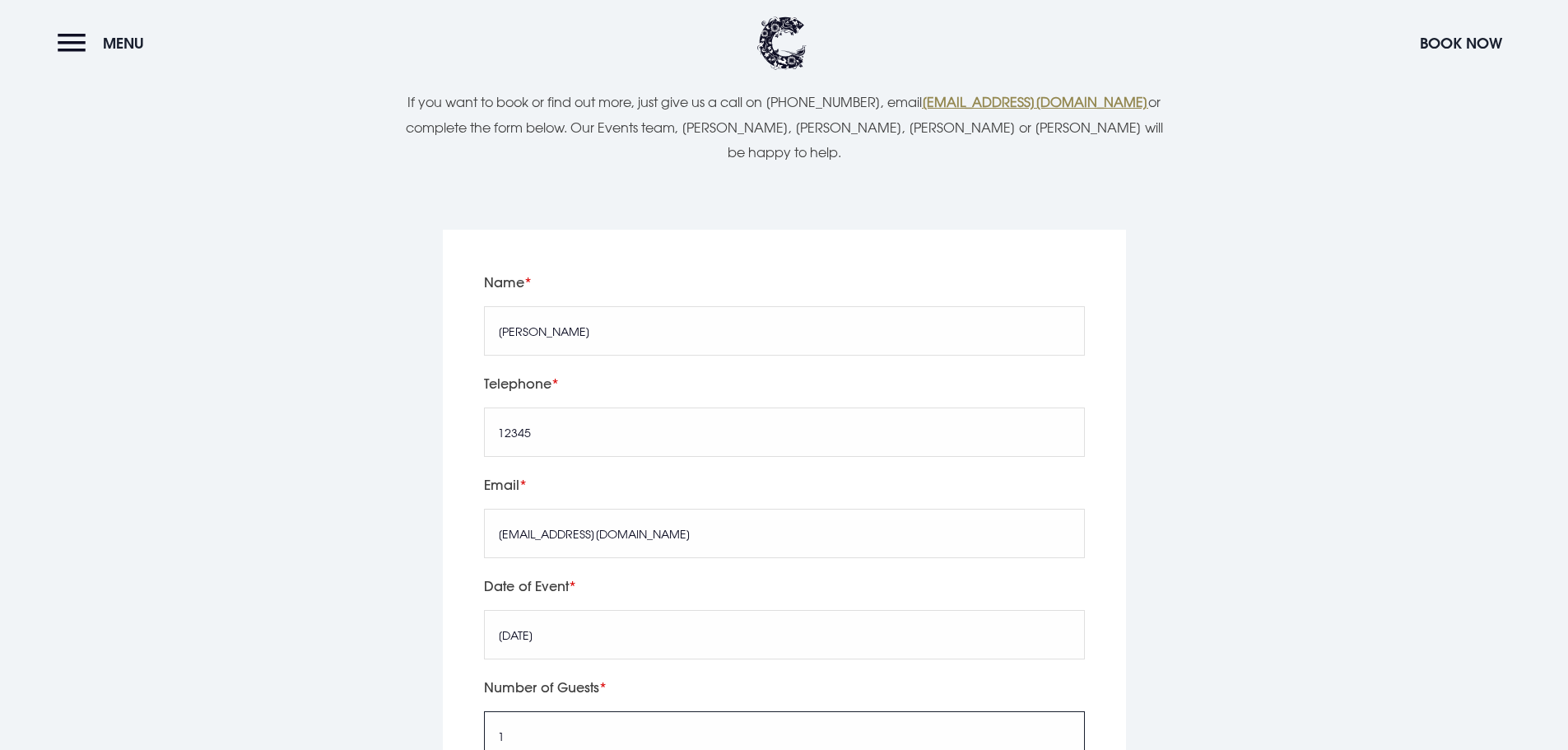
type input "1"
type input "TEST"
type textarea "TEST"
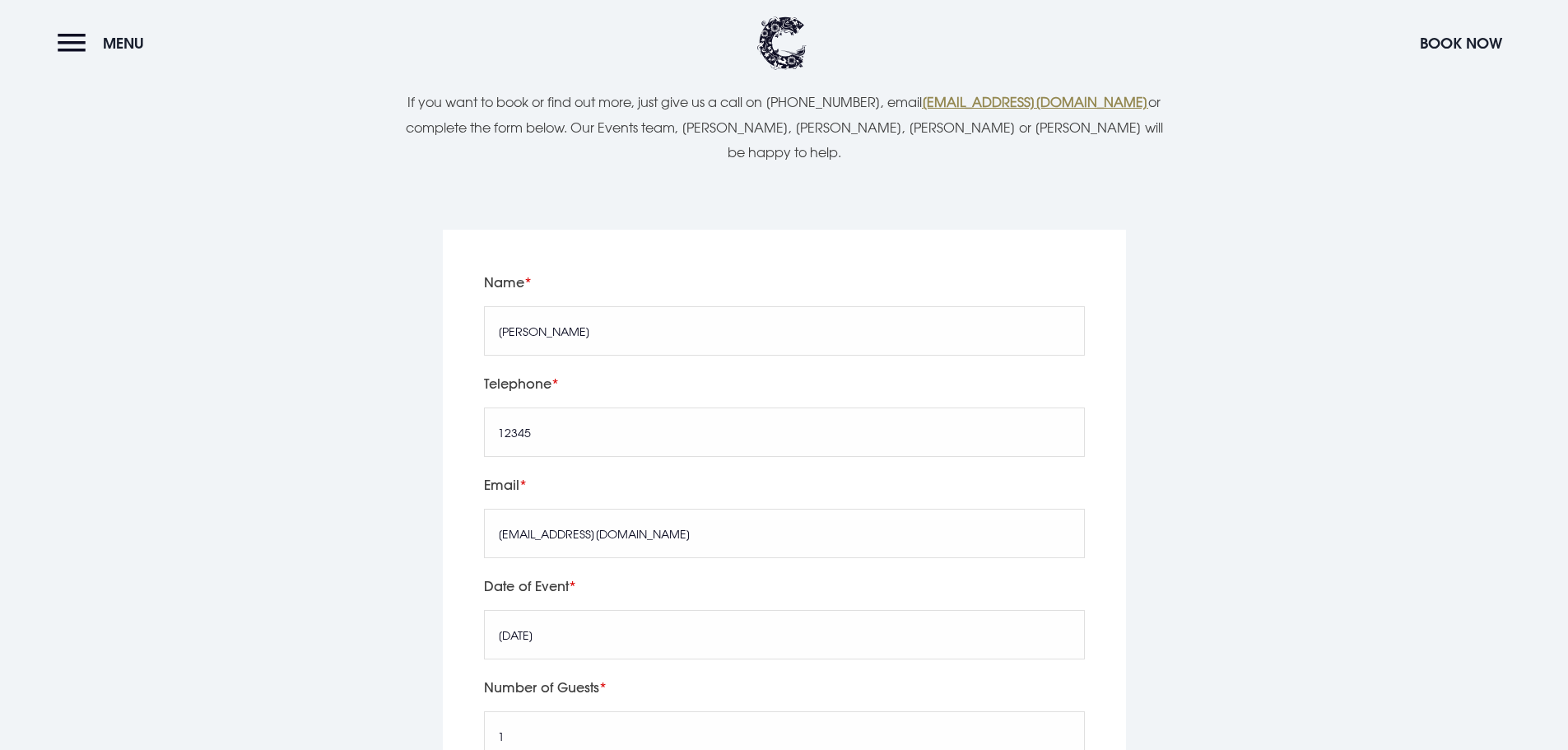
checkbox input "true"
